Goal: Contribute content

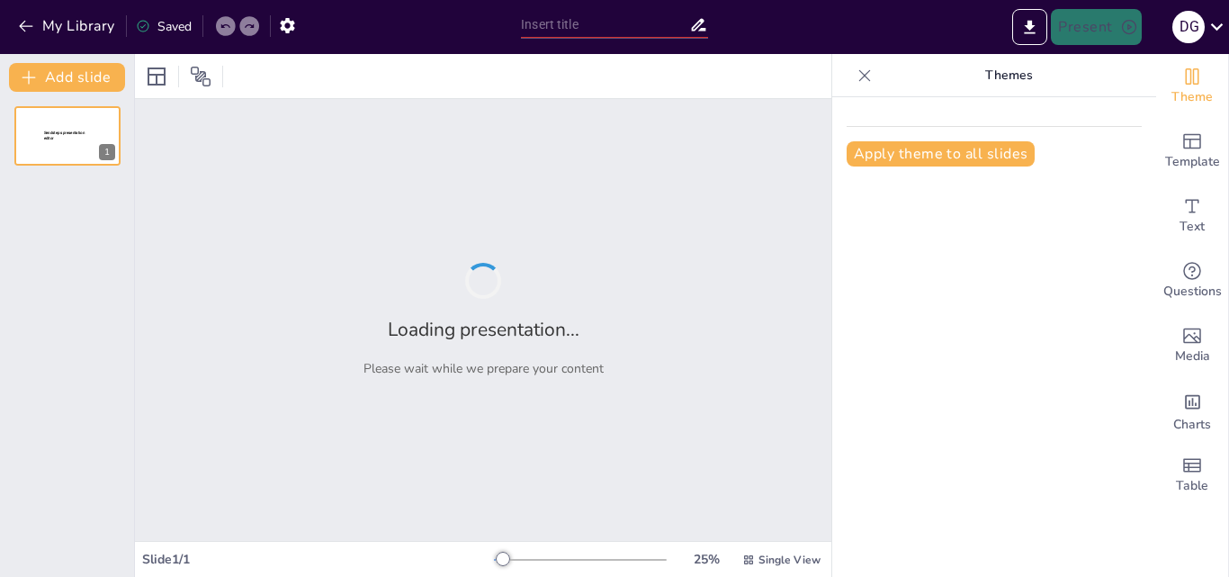
type input "TIPOS DE CONFINAMIENTO EN AVICULTURA"
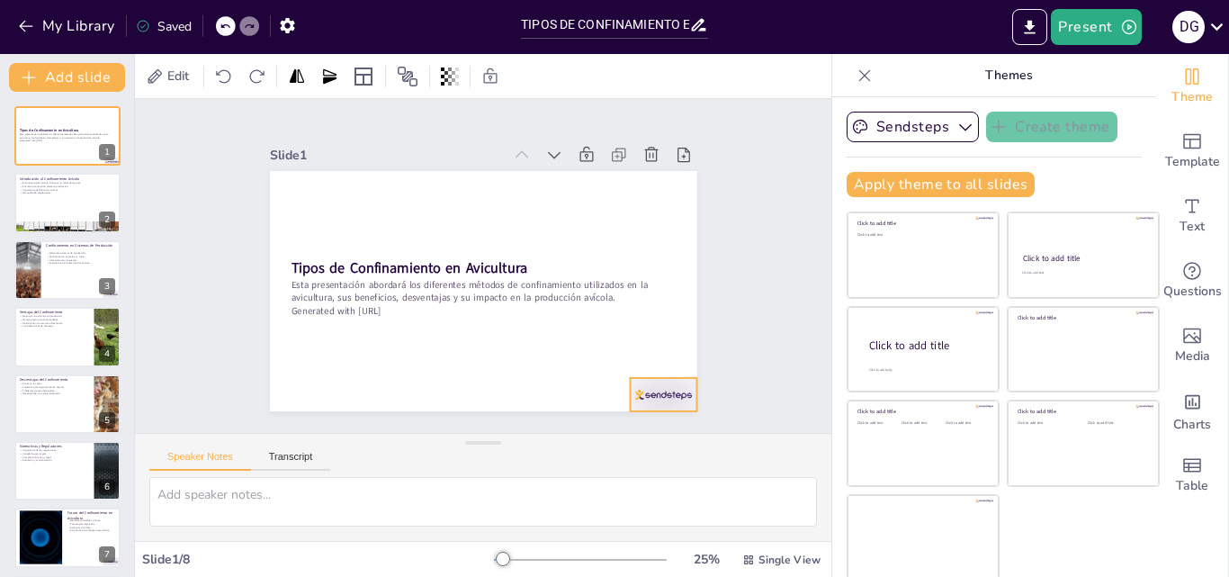
click at [443, 440] on div at bounding box center [416, 477] width 52 height 74
click at [381, 427] on icon at bounding box center [367, 439] width 25 height 25
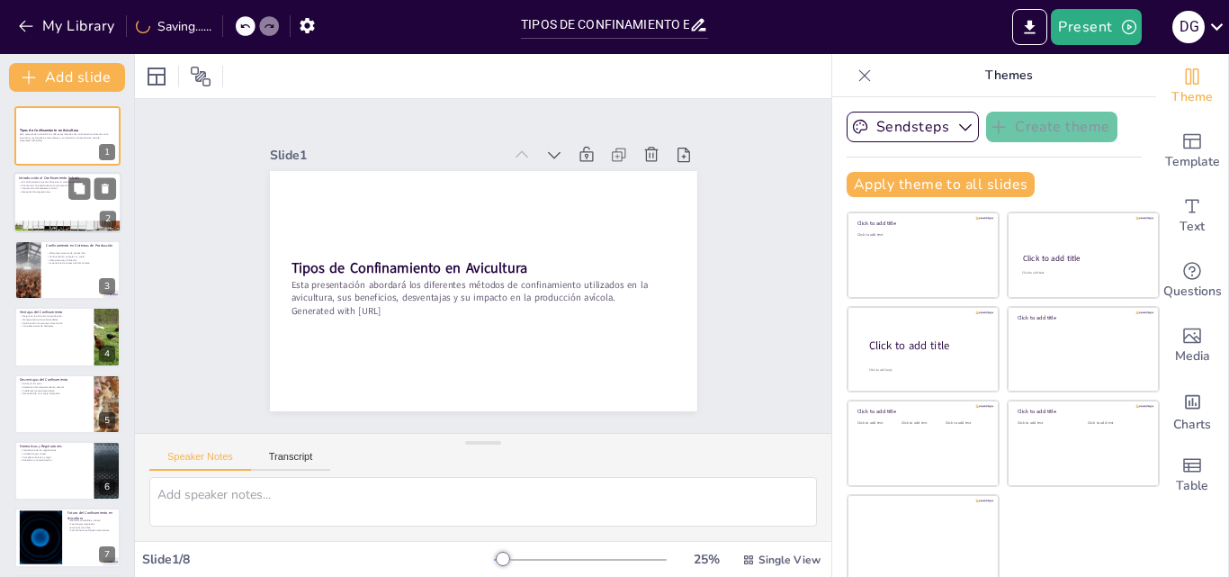
click at [56, 173] on div "Introducción al Confinamiento Avícola El confinamiento avícola influye en la sa…" at bounding box center [67, 203] width 108 height 61
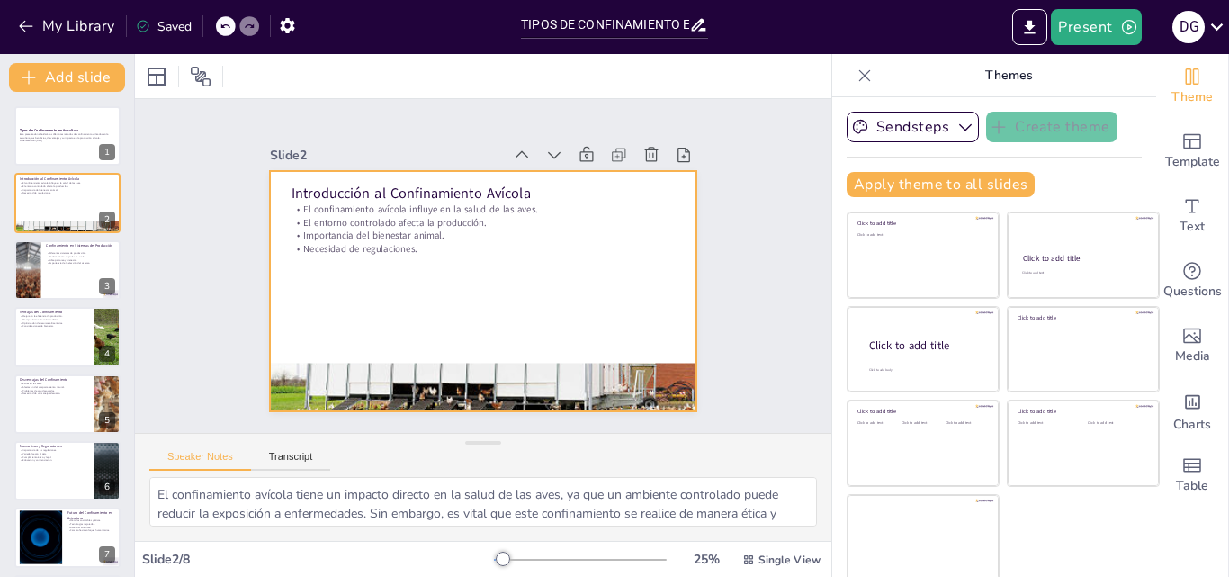
scroll to position [4, 0]
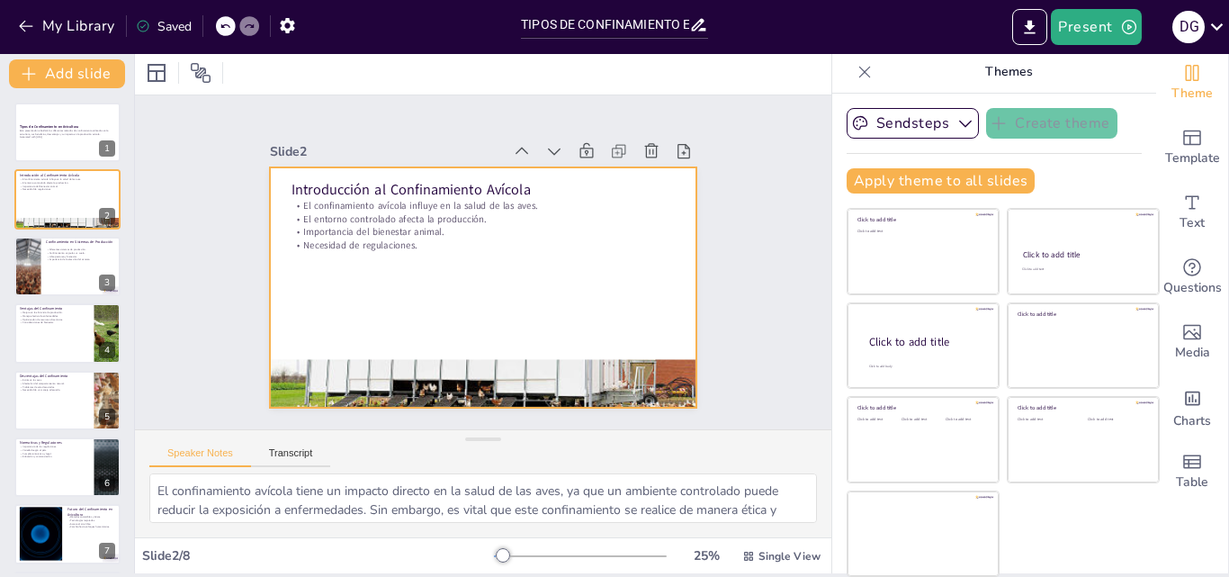
click at [392, 344] on div at bounding box center [471, 284] width 490 height 421
click at [415, 372] on div at bounding box center [365, 287] width 292 height 461
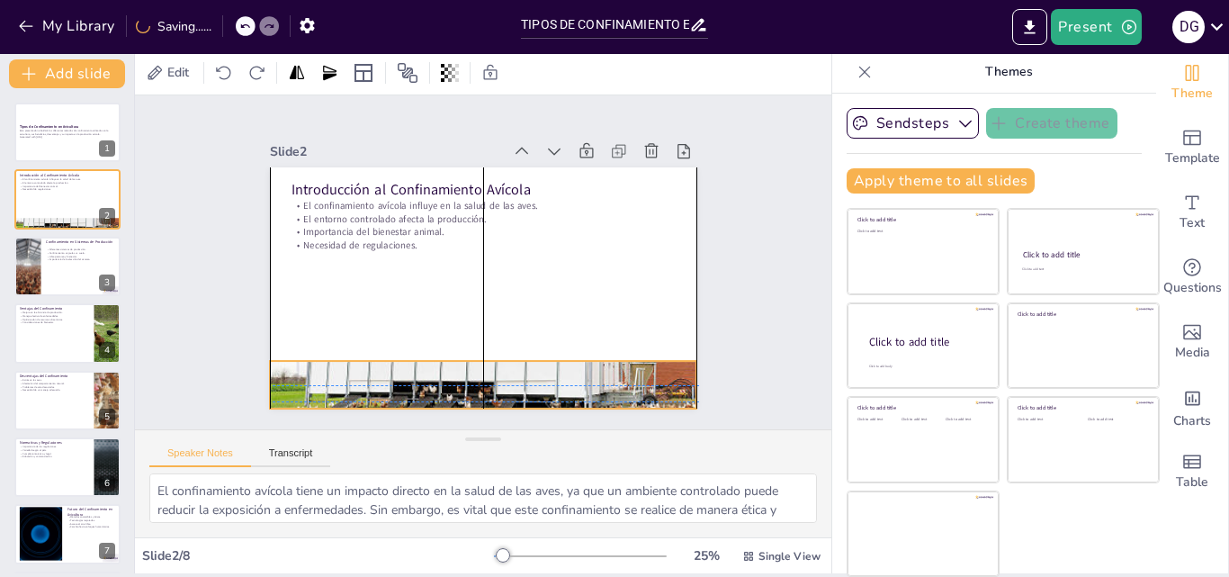
click at [417, 373] on div at bounding box center [411, 361] width 468 height 419
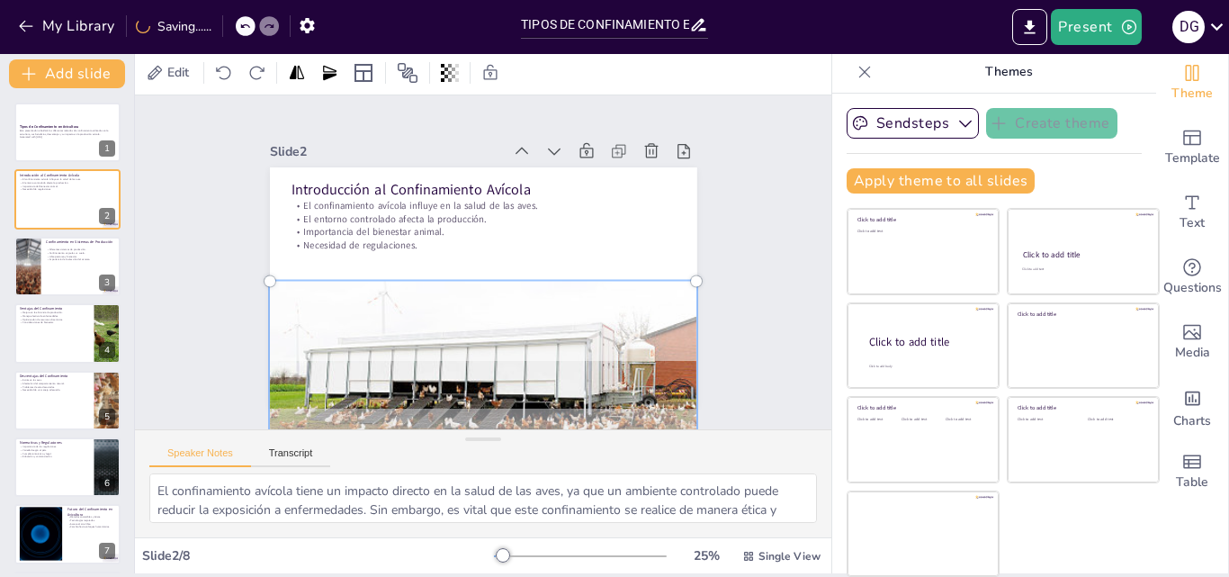
click at [355, 324] on div at bounding box center [360, 262] width 229 height 449
click at [64, 260] on p "Importancia de la elección del sistema." at bounding box center [81, 259] width 70 height 4
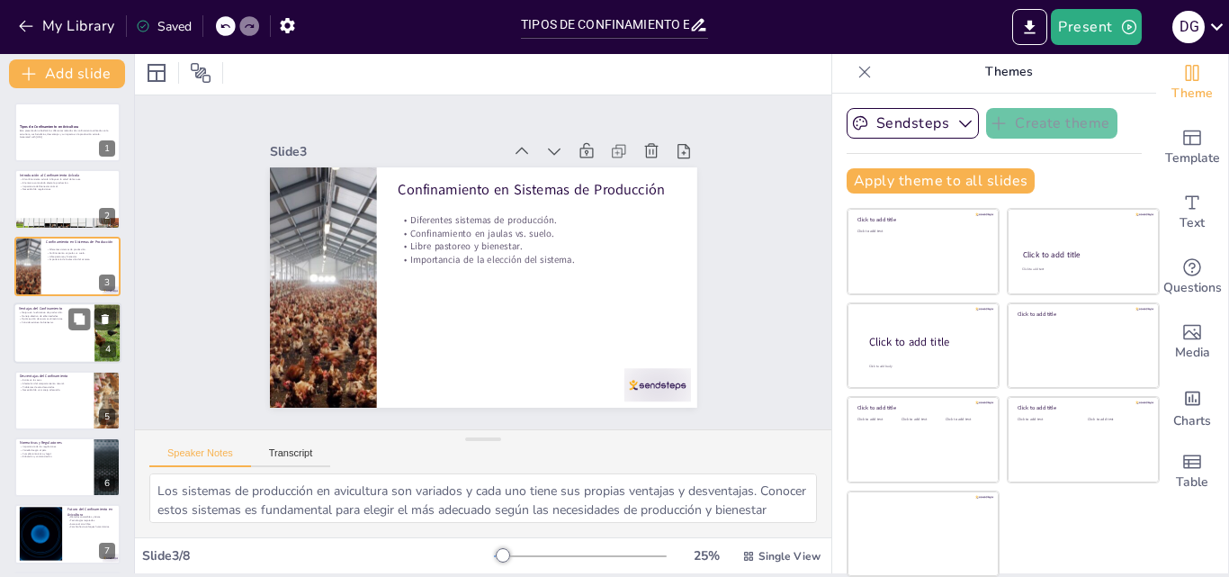
click at [70, 344] on div at bounding box center [67, 332] width 108 height 61
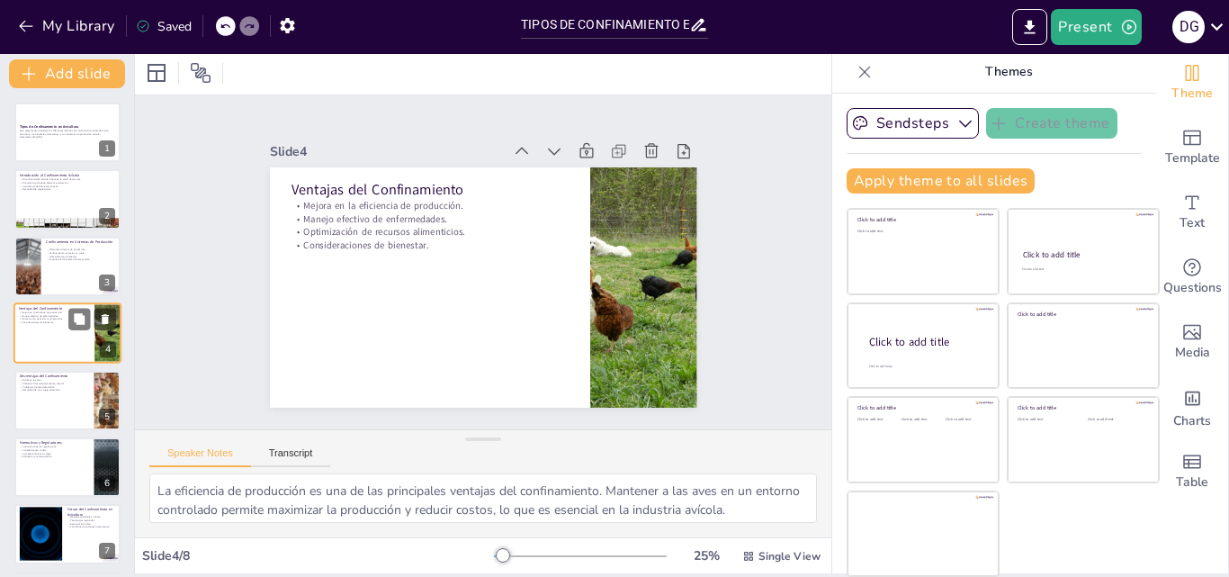
scroll to position [3, 0]
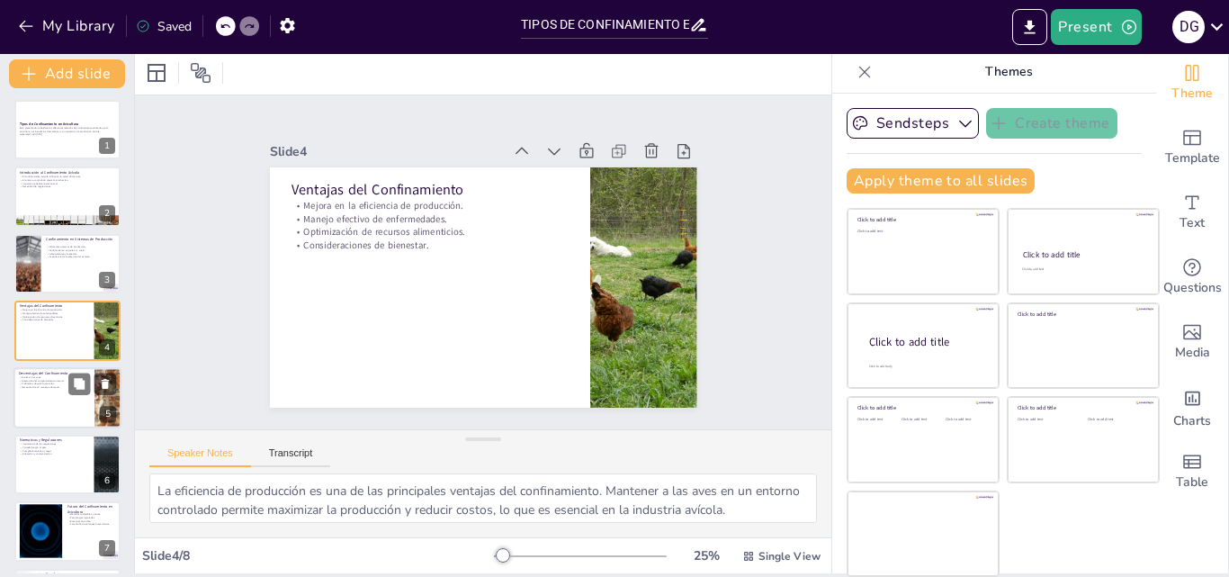
click at [79, 420] on div at bounding box center [67, 397] width 108 height 61
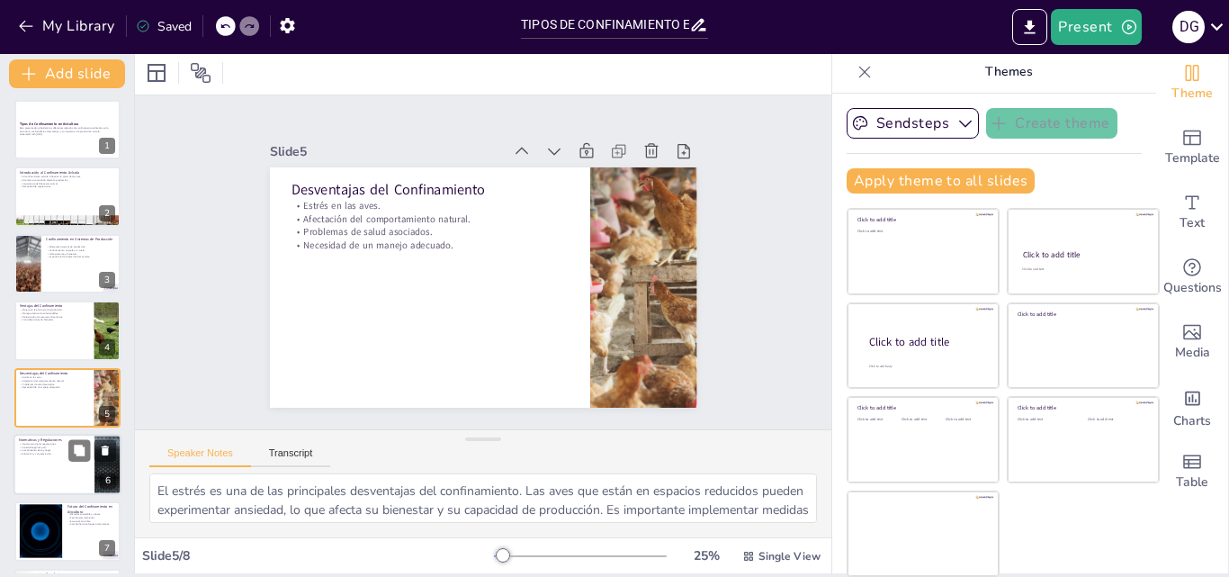
scroll to position [69, 0]
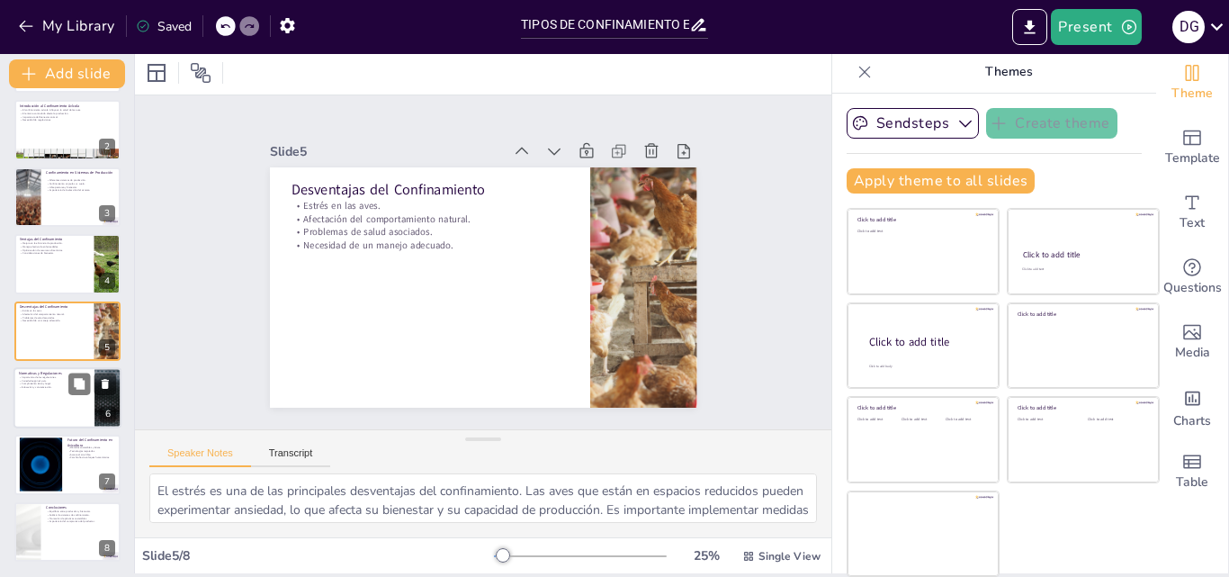
click at [35, 408] on div at bounding box center [67, 397] width 108 height 61
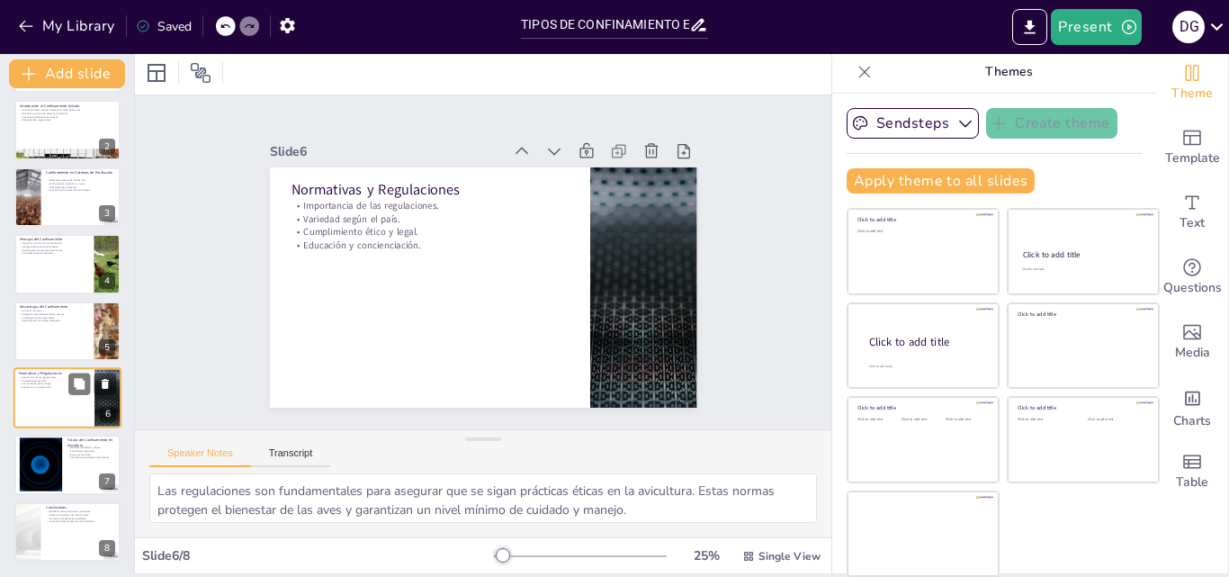
scroll to position [72, 0]
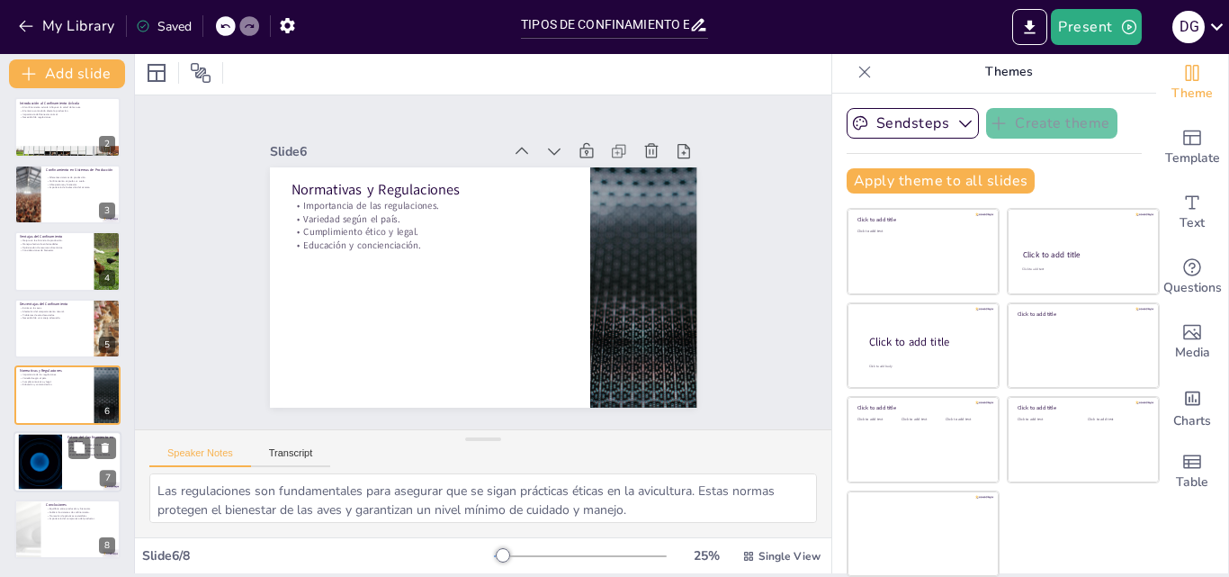
click at [40, 453] on div at bounding box center [40, 462] width 97 height 55
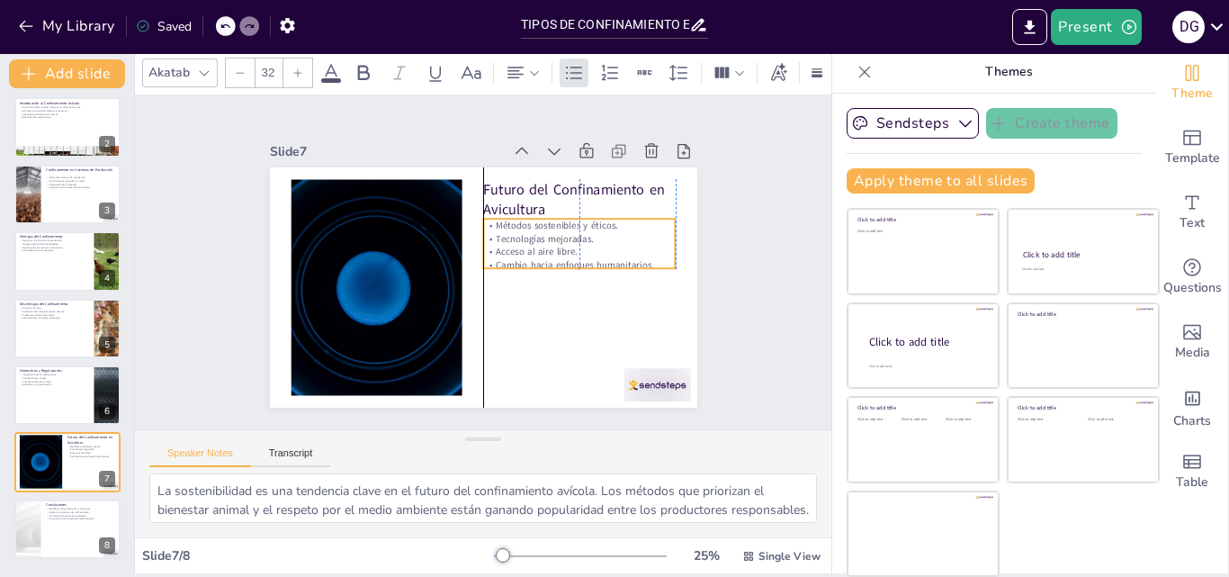
click at [483, 265] on p "Acceso al aire libre." at bounding box center [387, 271] width 193 height 13
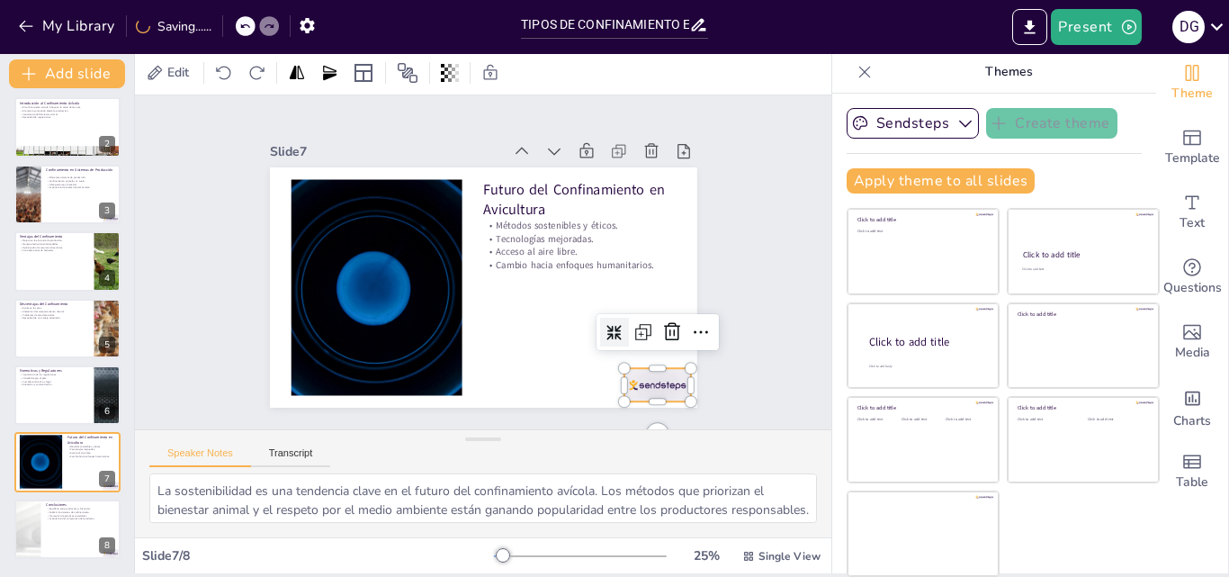
click at [411, 108] on div at bounding box center [373, 79] width 75 height 58
click at [610, 415] on icon at bounding box center [594, 430] width 31 height 31
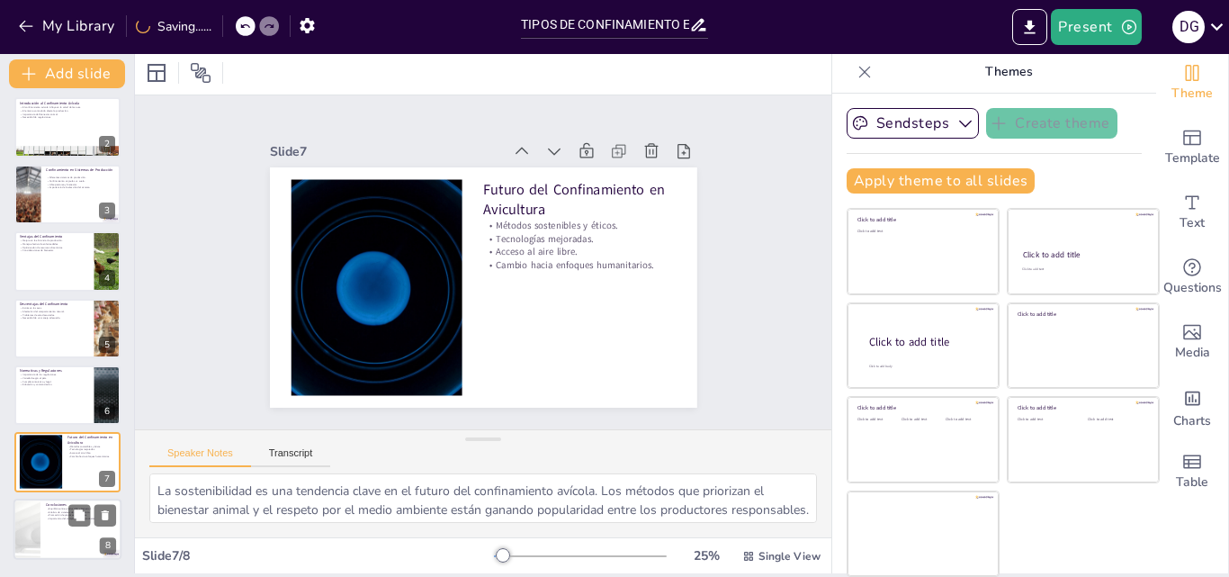
click at [48, 541] on div at bounding box center [67, 528] width 108 height 61
type textarea "Mantener un equilibrio entre la producción y el bienestar animal es clave para …"
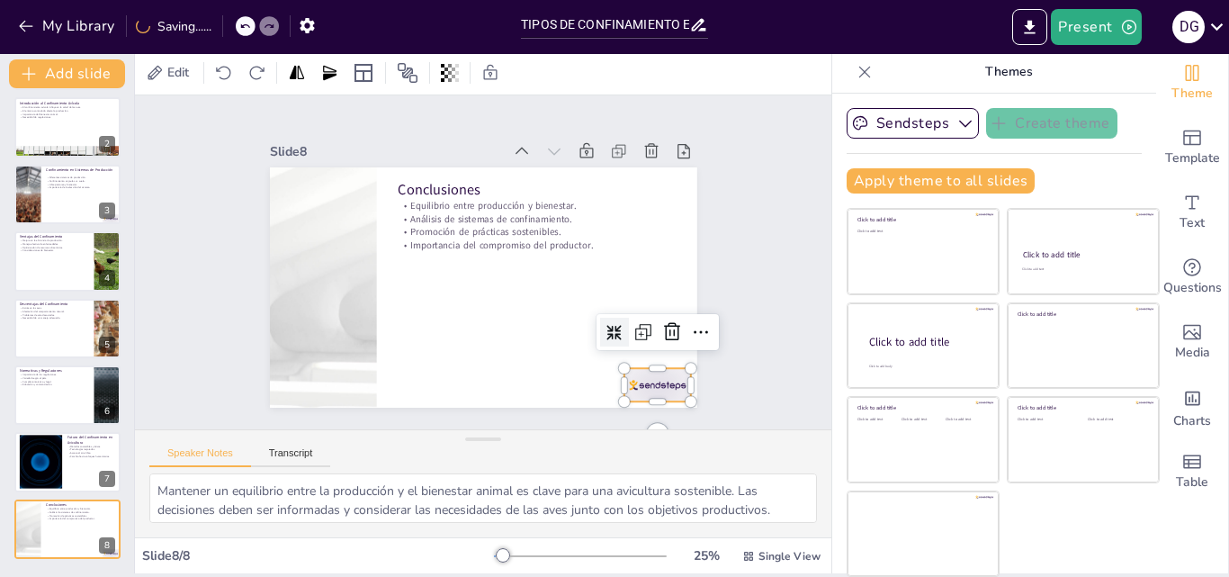
click at [646, 211] on div at bounding box center [676, 173] width 62 height 75
click at [387, 111] on icon at bounding box center [371, 95] width 31 height 31
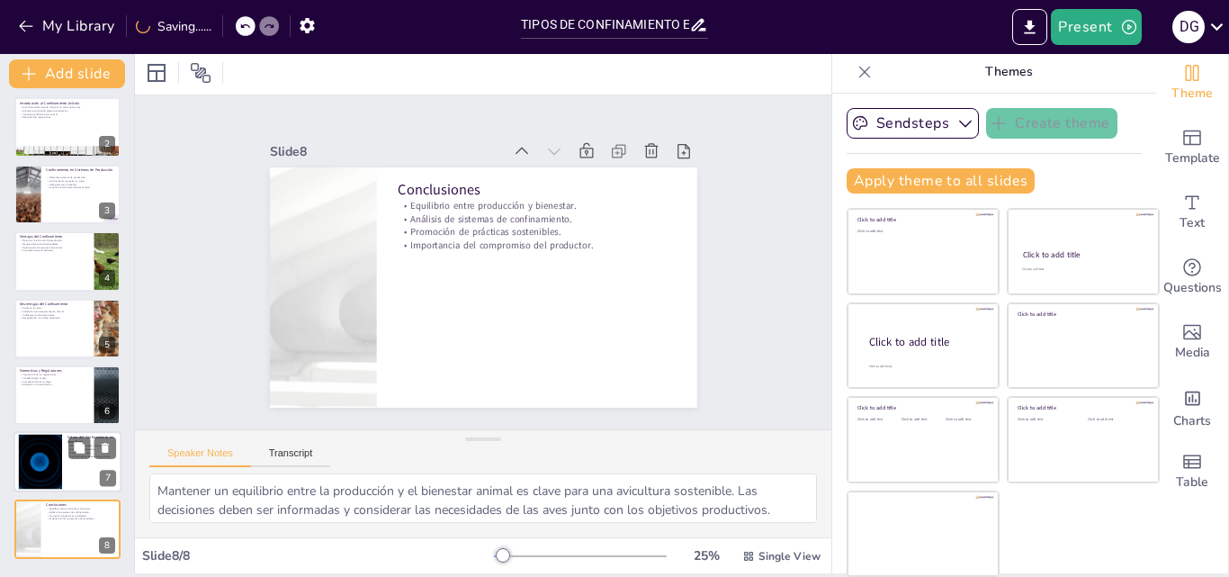
scroll to position [0, 0]
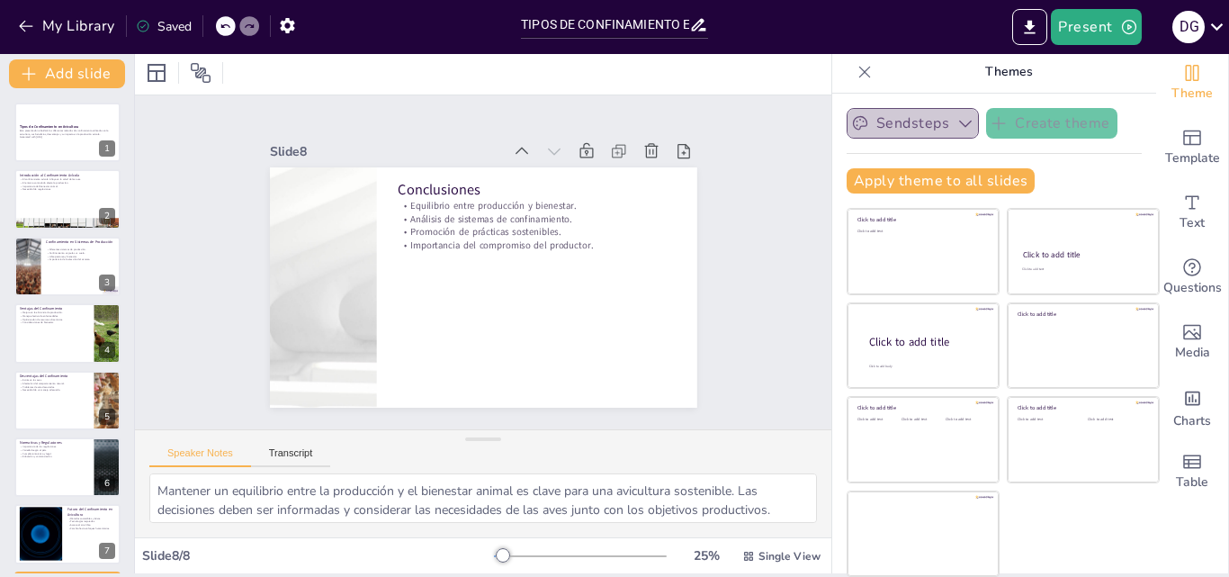
click at [892, 131] on button "Sendsteps" at bounding box center [913, 123] width 132 height 31
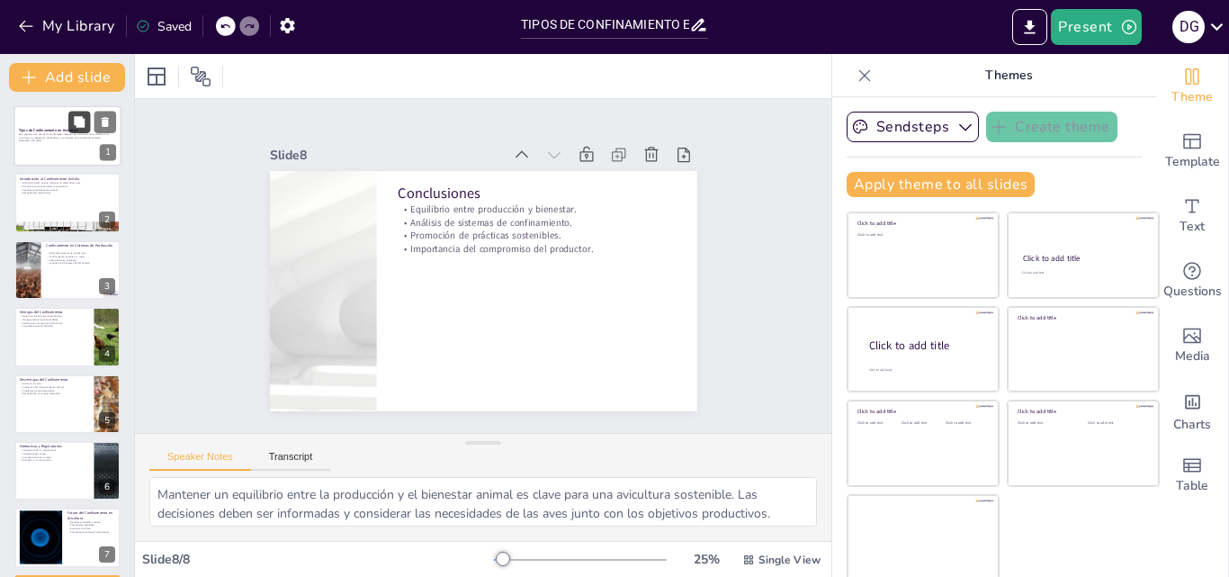
click at [79, 121] on icon at bounding box center [79, 121] width 11 height 11
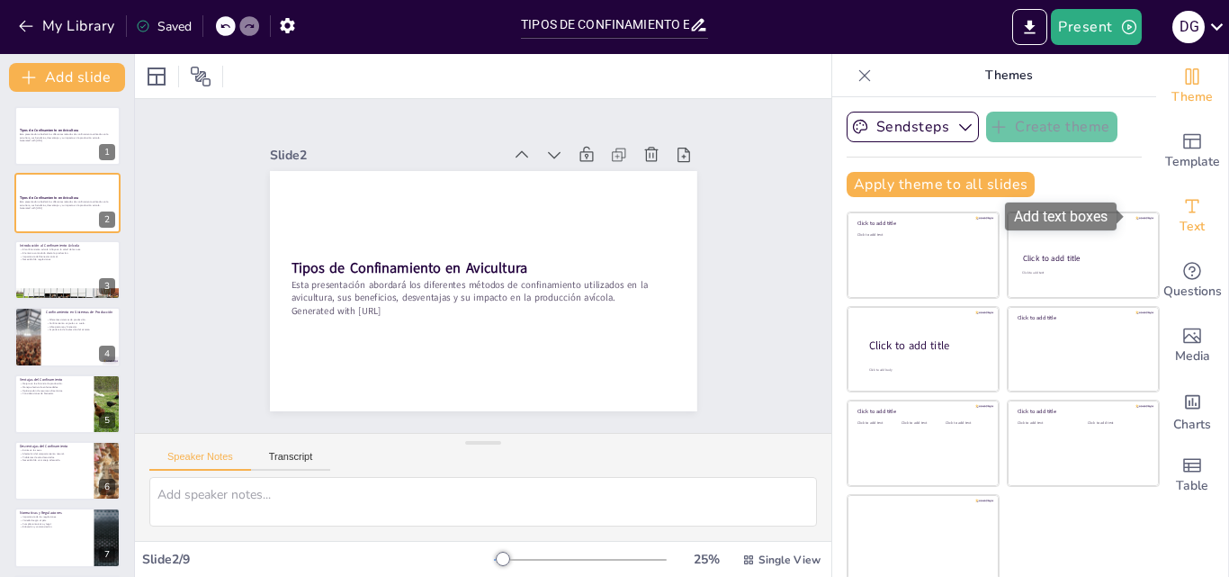
click at [1181, 190] on div "Text" at bounding box center [1192, 216] width 72 height 65
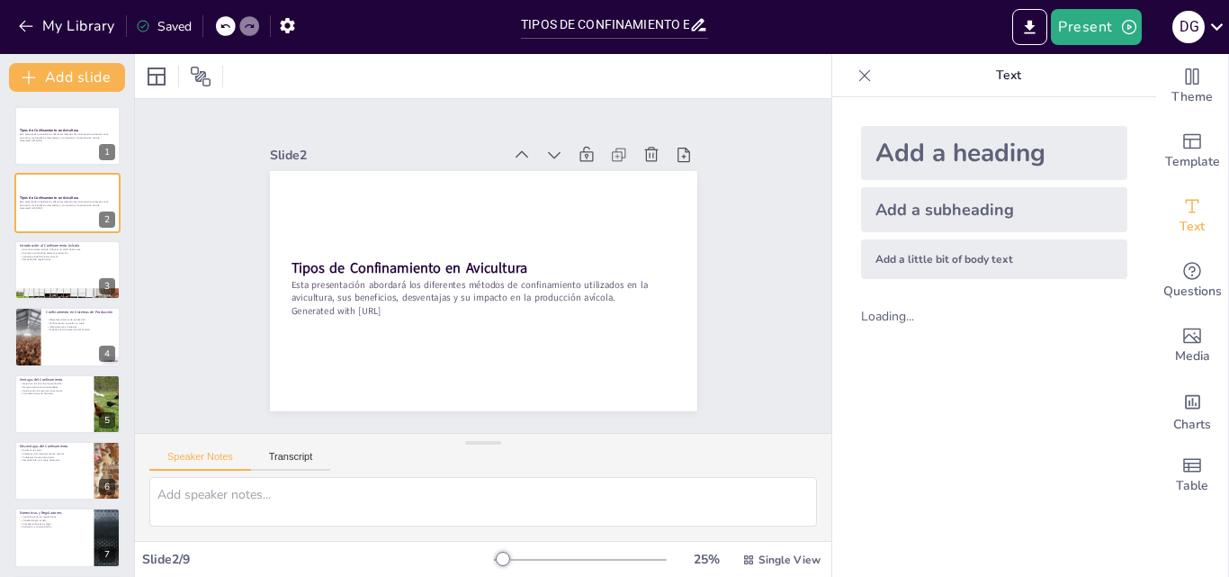
click at [964, 202] on div "Add a subheading" at bounding box center [994, 209] width 266 height 45
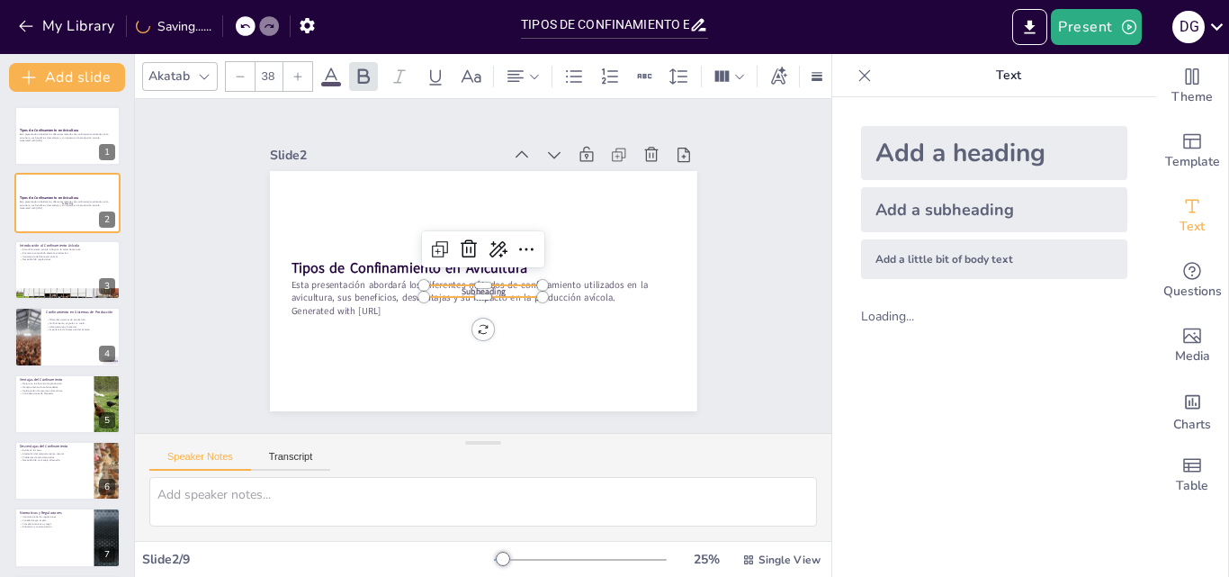
click at [189, 69] on div "Akatab" at bounding box center [169, 76] width 49 height 24
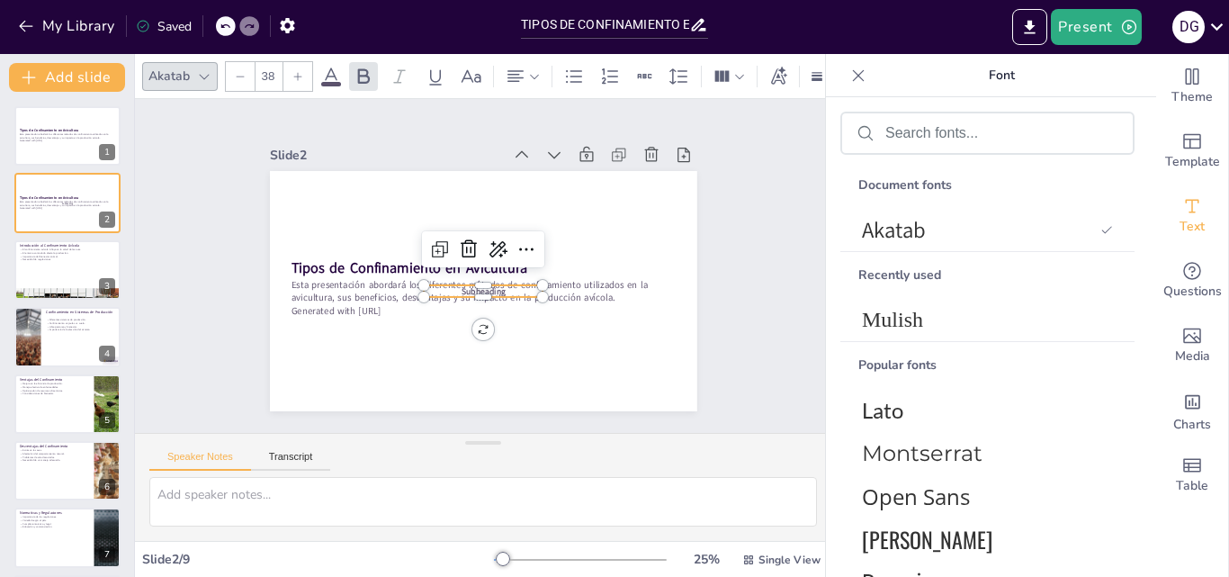
click at [199, 69] on icon at bounding box center [204, 76] width 14 height 14
click at [292, 62] on div at bounding box center [297, 76] width 29 height 29
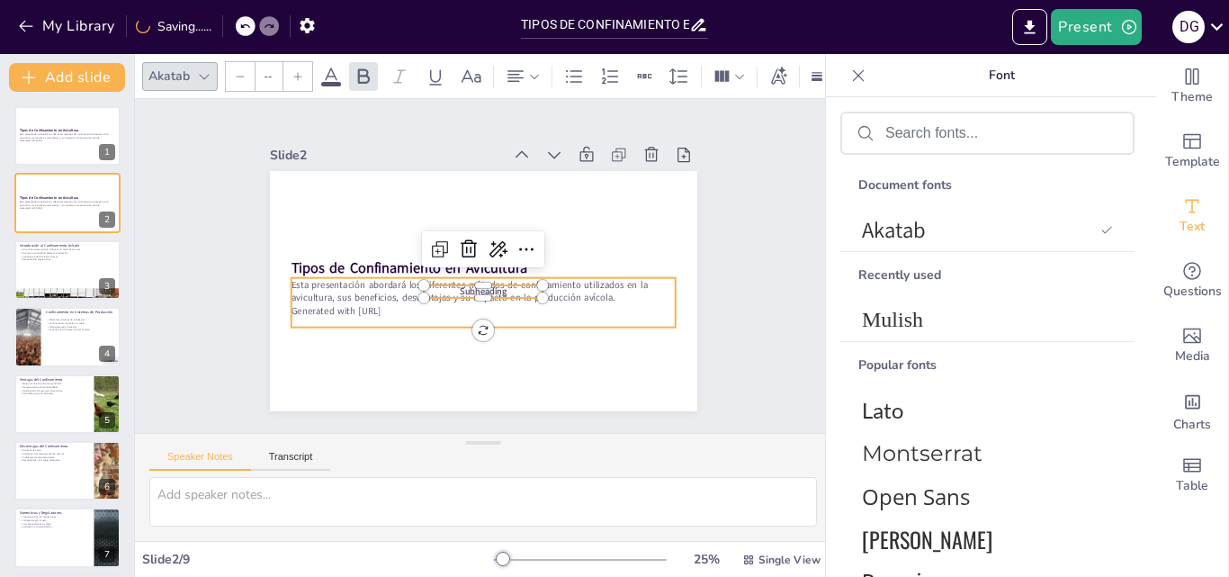
type input "32"
click at [364, 312] on div "Esta presentación abordará los diferentes métodos de confinamiento utilizados e…" at bounding box center [505, 236] width 340 height 266
